Goal: Task Accomplishment & Management: Complete application form

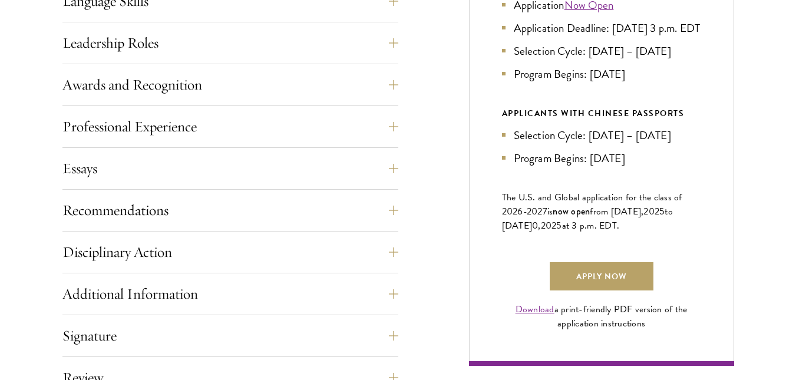
scroll to position [706, 0]
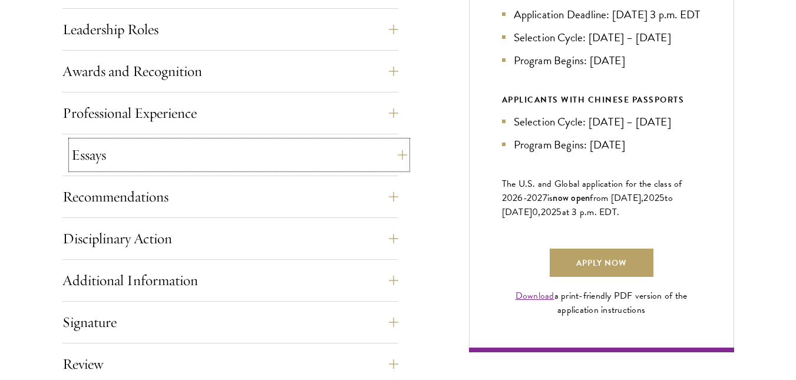
click at [396, 160] on button "Essays" at bounding box center [239, 155] width 336 height 28
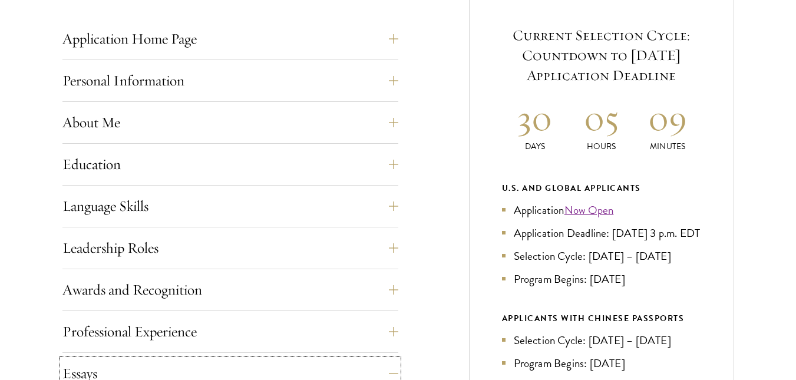
scroll to position [488, 0]
click at [391, 123] on button "About Me" at bounding box center [239, 122] width 336 height 28
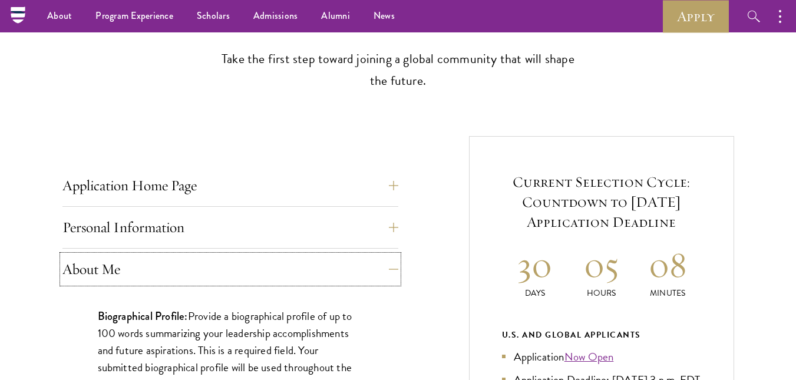
scroll to position [318, 0]
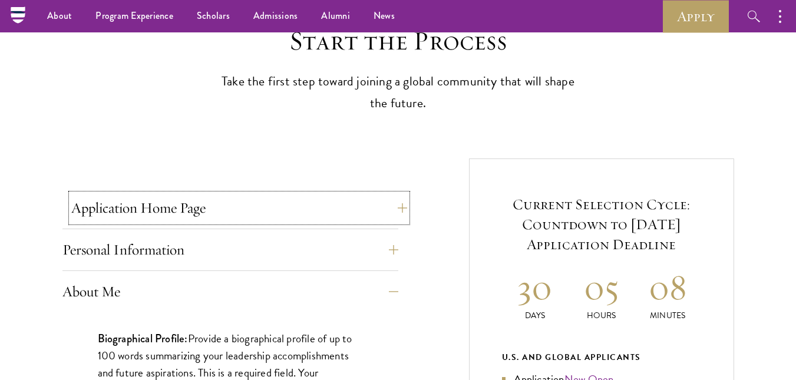
click at [397, 207] on button "Application Home Page" at bounding box center [239, 208] width 336 height 28
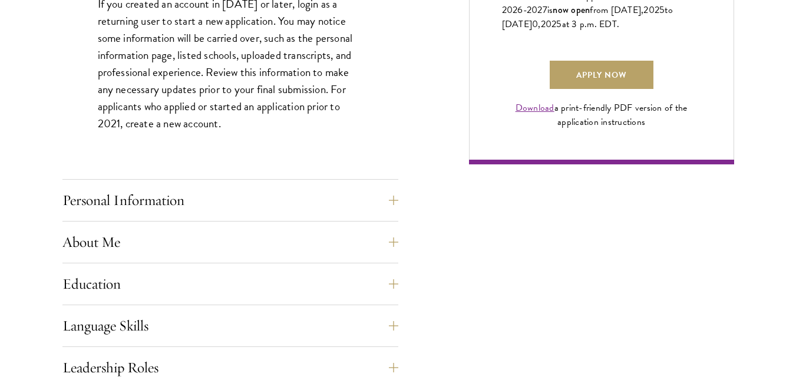
scroll to position [957, 0]
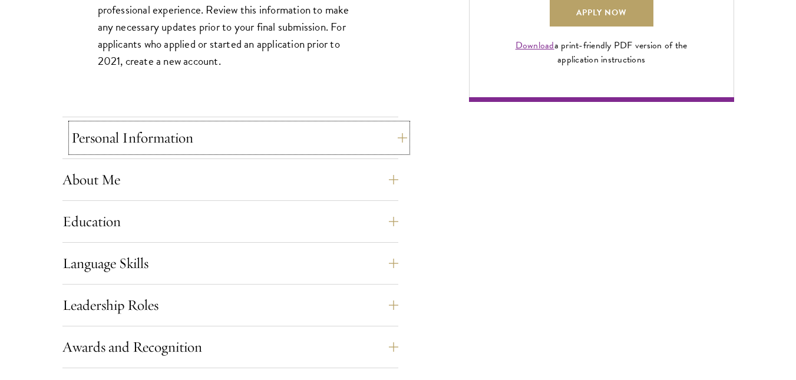
click at [391, 136] on button "Personal Information" at bounding box center [239, 138] width 336 height 28
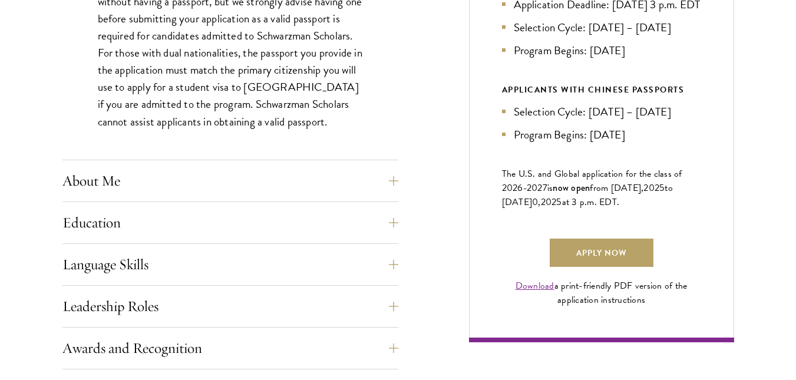
scroll to position [721, 0]
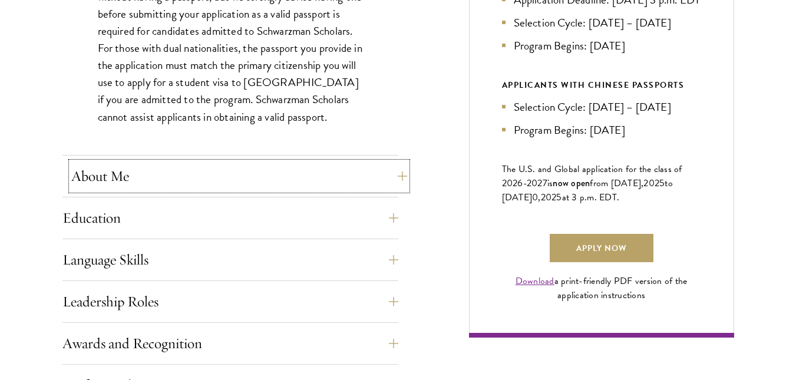
click at [393, 179] on button "About Me" at bounding box center [239, 176] width 336 height 28
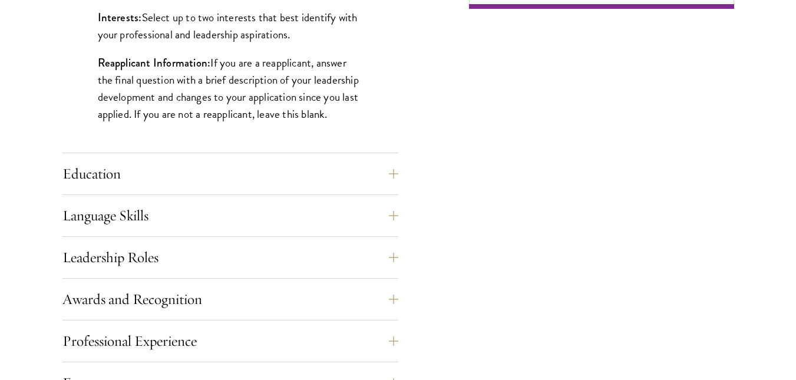
scroll to position [1050, 0]
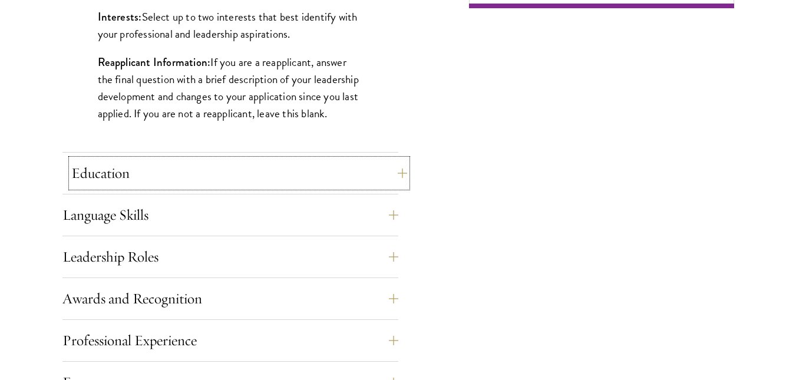
click at [394, 172] on button "Education" at bounding box center [239, 173] width 336 height 28
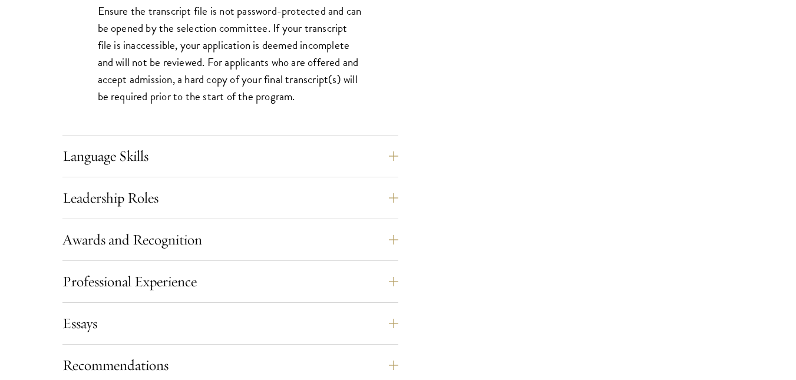
scroll to position [1929, 0]
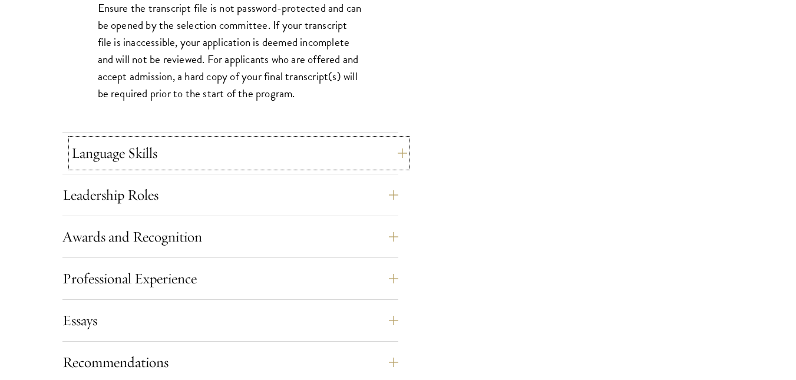
click at [393, 154] on button "Language Skills" at bounding box center [239, 153] width 336 height 28
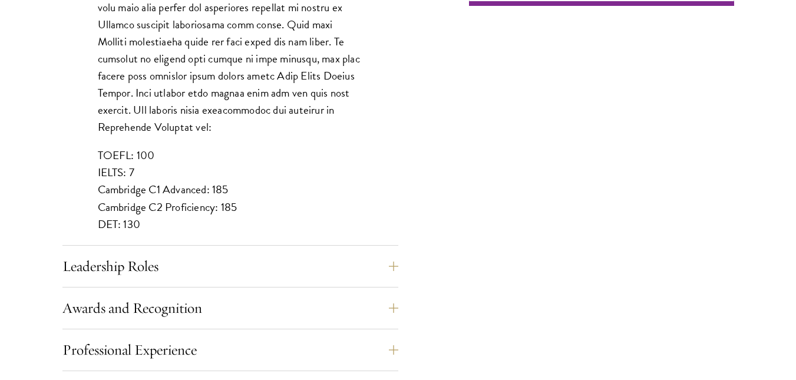
scroll to position [1055, 0]
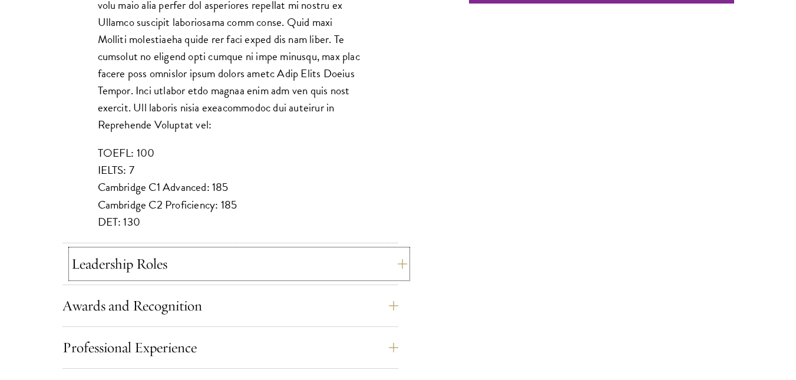
click at [397, 262] on button "Leadership Roles" at bounding box center [239, 264] width 336 height 28
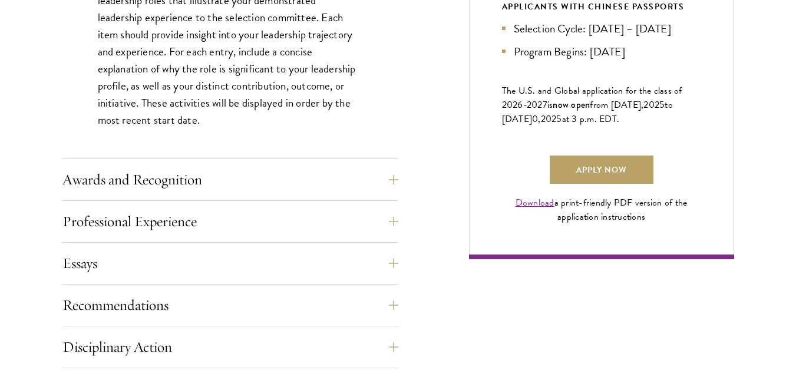
scroll to position [803, 0]
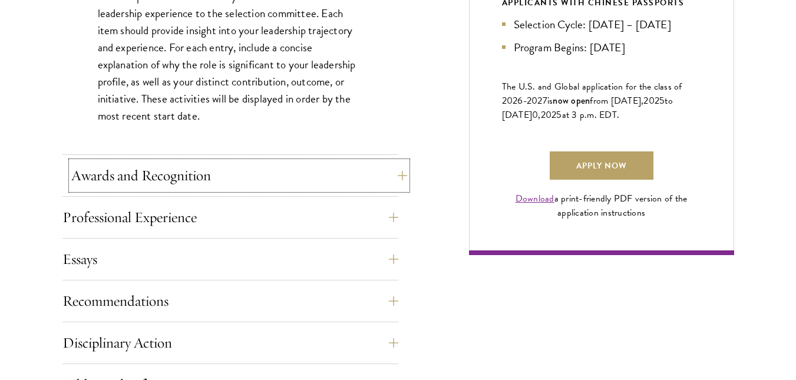
click at [393, 173] on button "Awards and Recognition" at bounding box center [239, 176] width 336 height 28
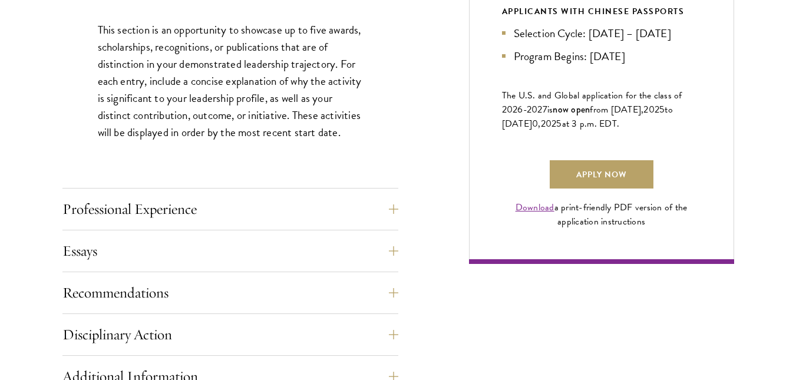
scroll to position [805, 0]
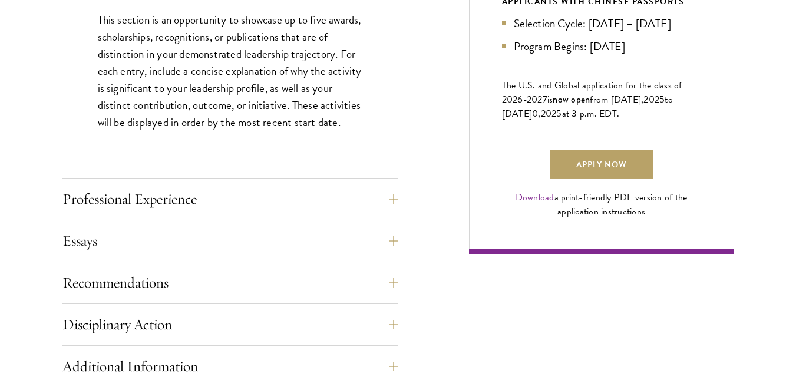
click at [393, 160] on div "This section is an opportunity to showcase up to five awards, scholarships, rec…" at bounding box center [230, 77] width 336 height 167
click at [393, 196] on button "Professional Experience" at bounding box center [239, 199] width 336 height 28
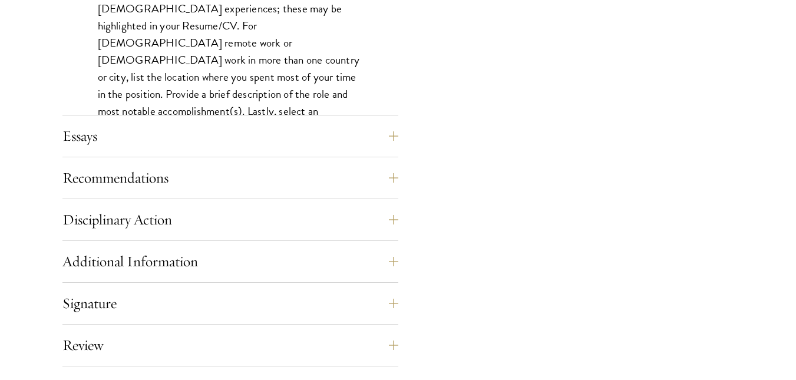
scroll to position [1083, 0]
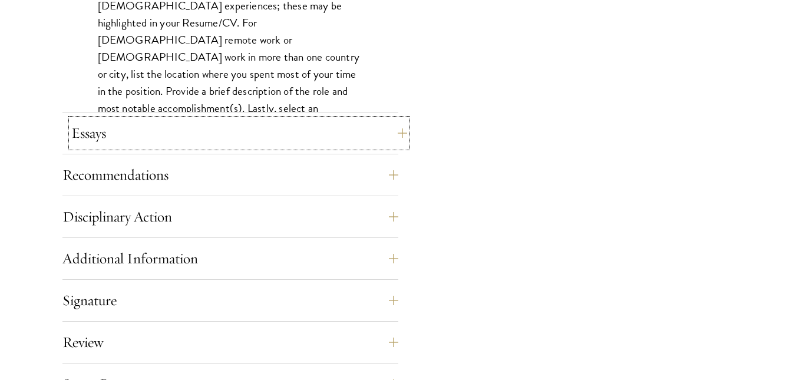
click at [393, 133] on button "Essays" at bounding box center [239, 133] width 336 height 28
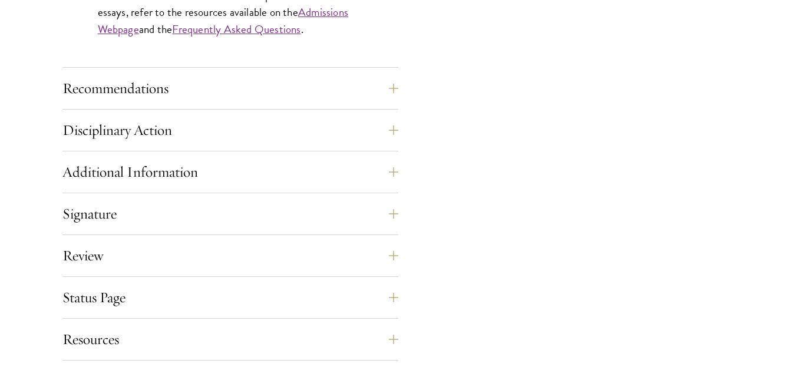
scroll to position [1204, 0]
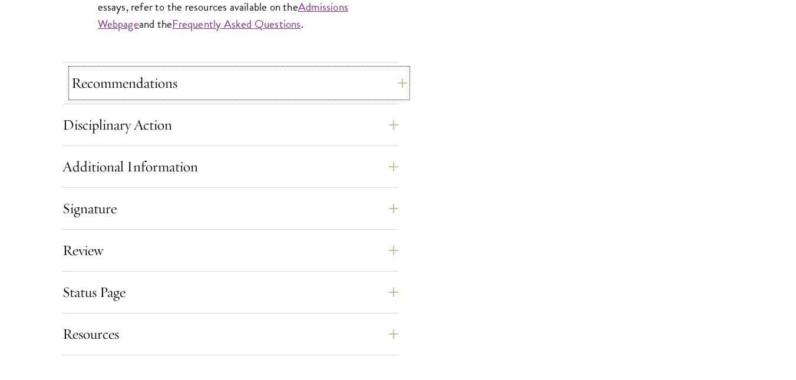
click at [393, 79] on button "Recommendations" at bounding box center [239, 83] width 336 height 28
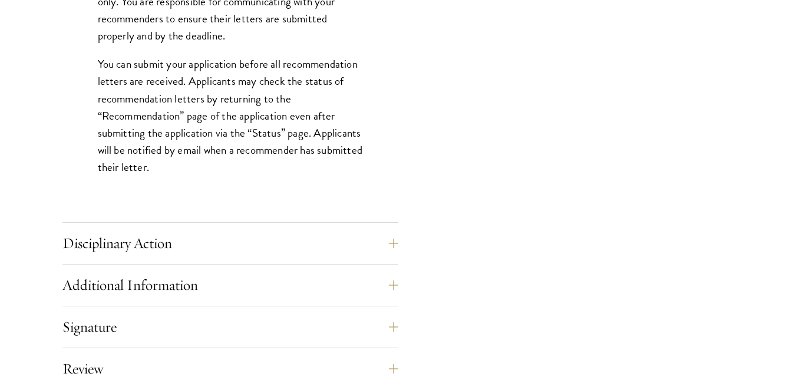
scroll to position [1679, 0]
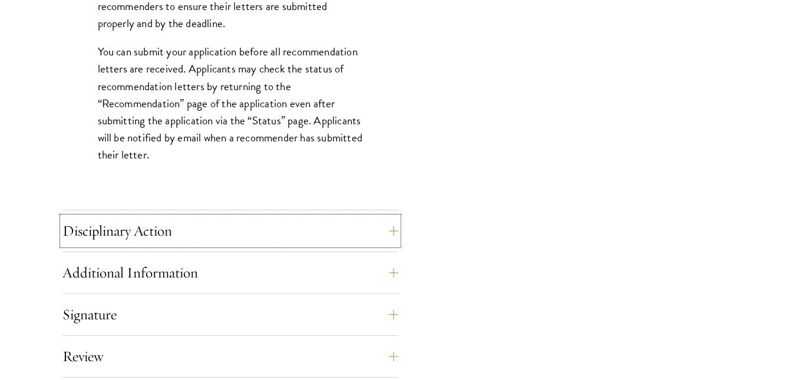
click at [398, 231] on button "Disciplinary Action" at bounding box center [230, 231] width 336 height 28
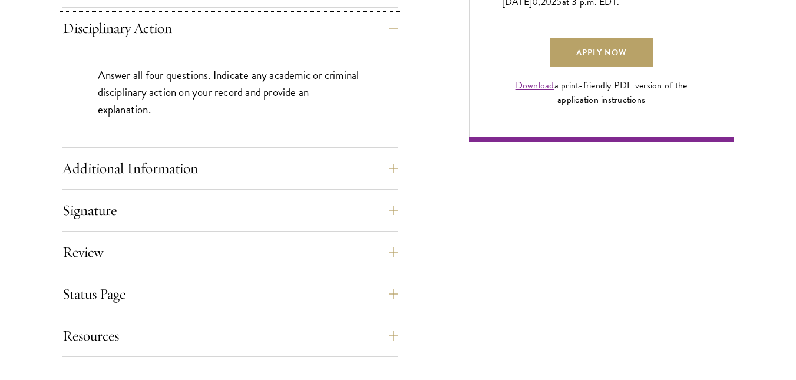
scroll to position [917, 0]
click at [393, 166] on button "Additional Information" at bounding box center [239, 168] width 336 height 28
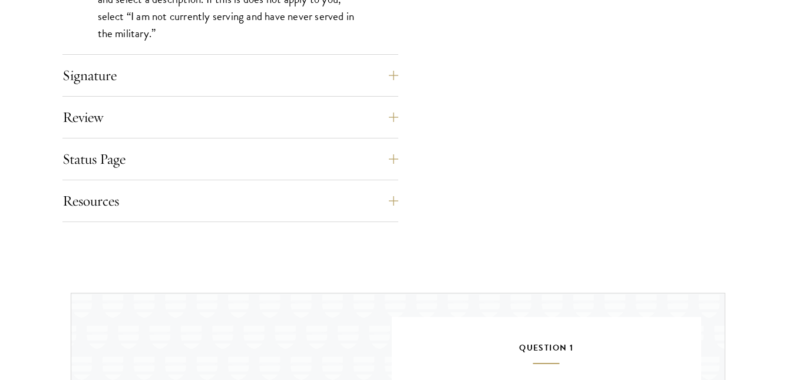
scroll to position [1332, 0]
click at [120, 84] on button "Signature" at bounding box center [239, 75] width 336 height 28
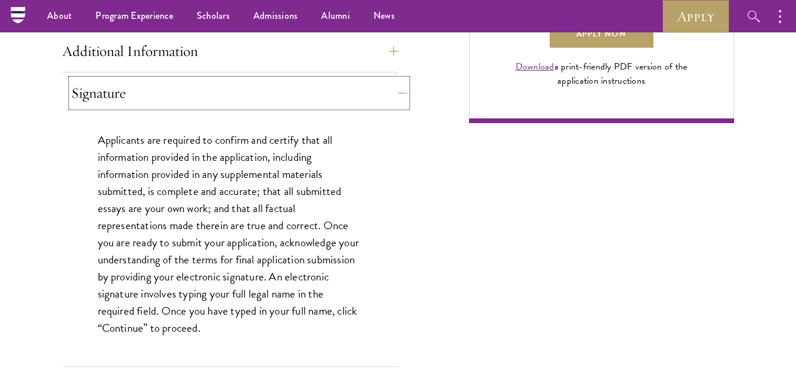
scroll to position [935, 0]
click at [404, 246] on div "Application Home Page The online application form must be completed in English.…" at bounding box center [398, 17] width 672 height 951
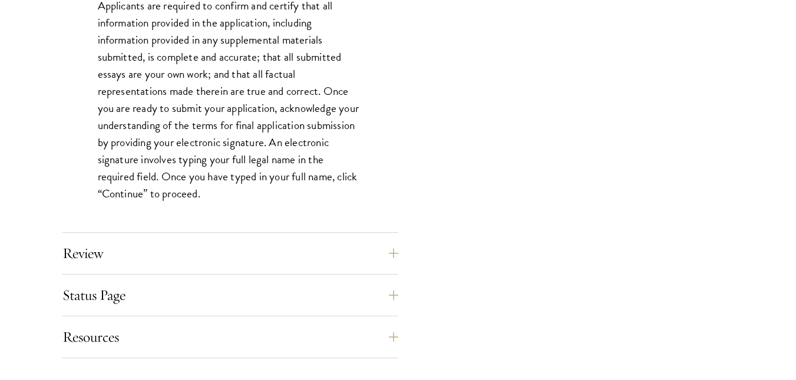
scroll to position [1070, 0]
click at [362, 255] on button "Review" at bounding box center [239, 253] width 336 height 28
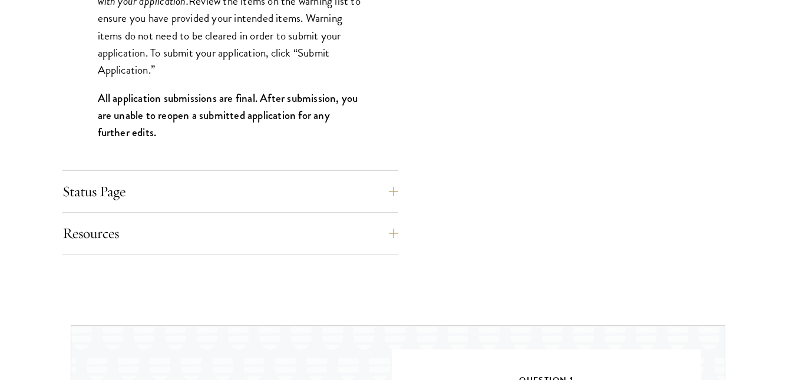
scroll to position [1307, 0]
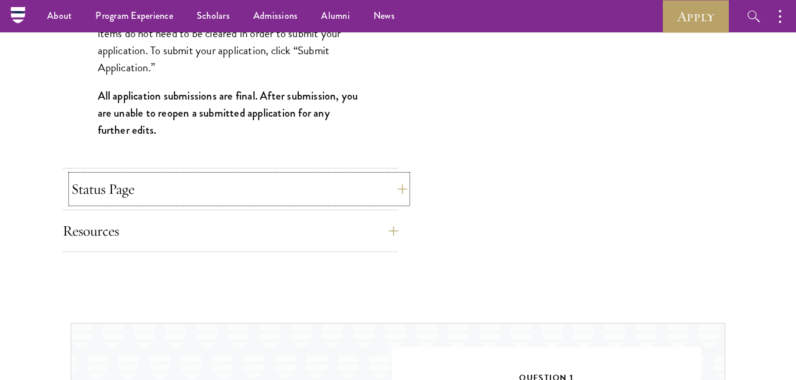
click at [363, 185] on button "Status Page" at bounding box center [239, 189] width 336 height 28
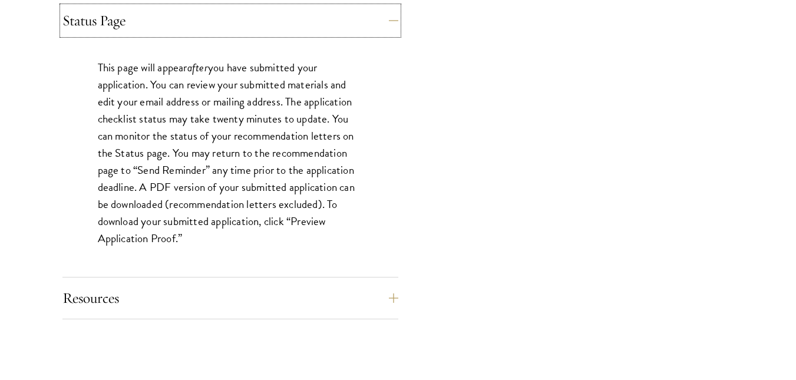
scroll to position [1097, 0]
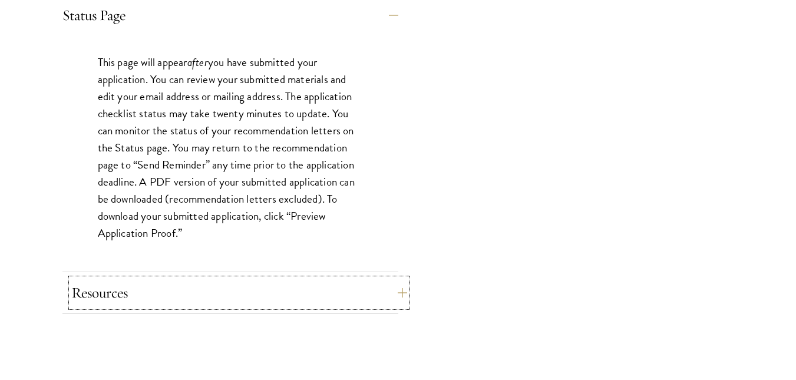
click at [370, 298] on button "Resources" at bounding box center [239, 293] width 336 height 28
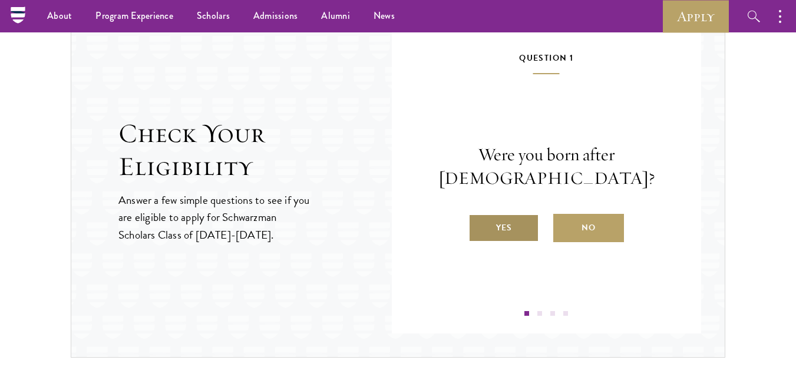
scroll to position [1392, 0]
click at [493, 230] on label "Yes" at bounding box center [504, 229] width 71 height 28
click at [479, 226] on input "Yes" at bounding box center [474, 221] width 11 height 11
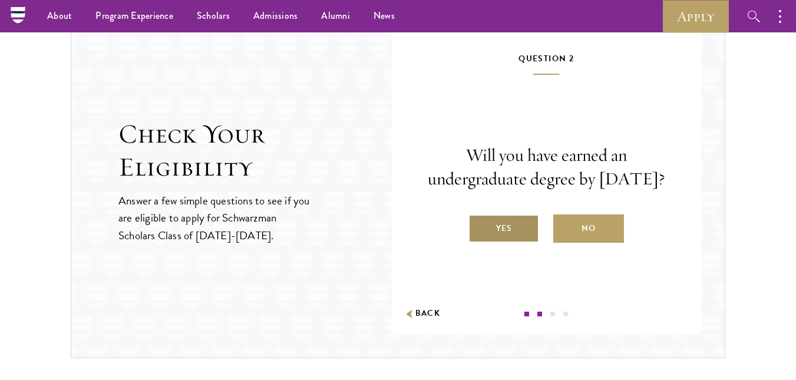
click at [499, 237] on label "Yes" at bounding box center [504, 229] width 71 height 28
click at [479, 226] on input "Yes" at bounding box center [474, 221] width 11 height 11
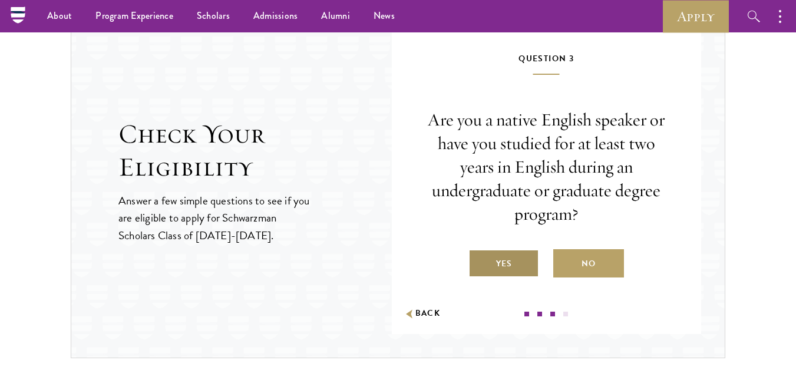
click at [503, 265] on label "Yes" at bounding box center [504, 263] width 71 height 28
click at [479, 262] on input "Yes" at bounding box center [474, 256] width 11 height 11
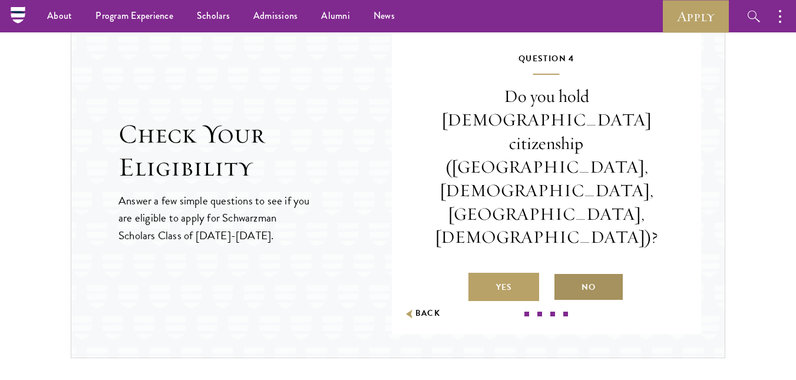
click at [582, 273] on label "No" at bounding box center [588, 287] width 71 height 28
click at [564, 275] on input "No" at bounding box center [558, 280] width 11 height 11
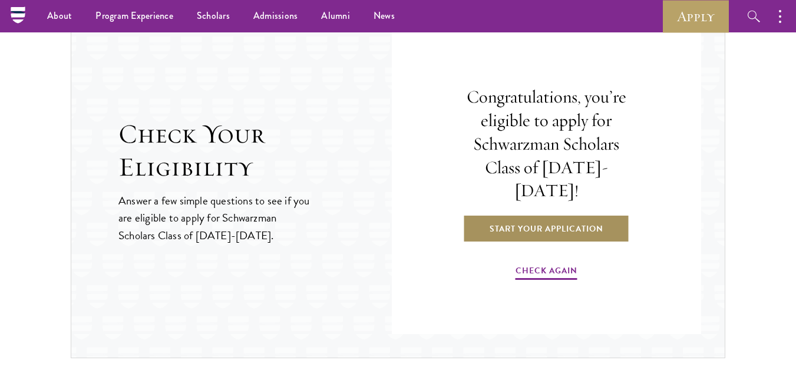
click at [574, 216] on link "Start Your Application" at bounding box center [546, 229] width 167 height 28
